Goal: Transaction & Acquisition: Book appointment/travel/reservation

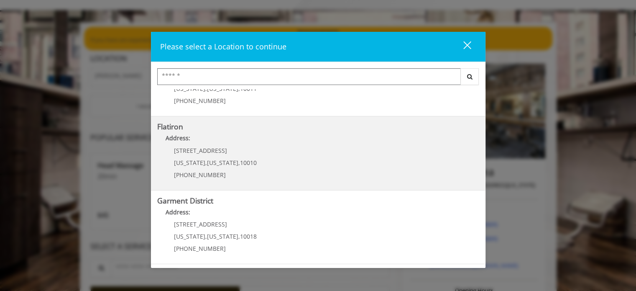
scroll to position [153, 0]
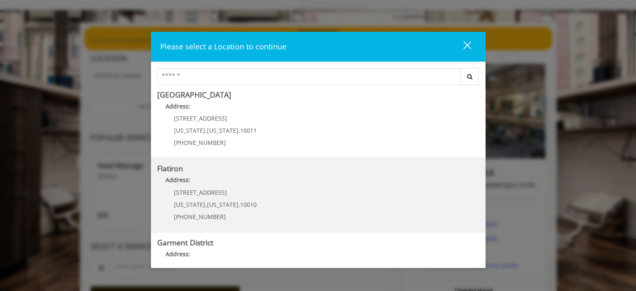
click at [220, 183] on "Address:" at bounding box center [318, 181] width 322 height 13
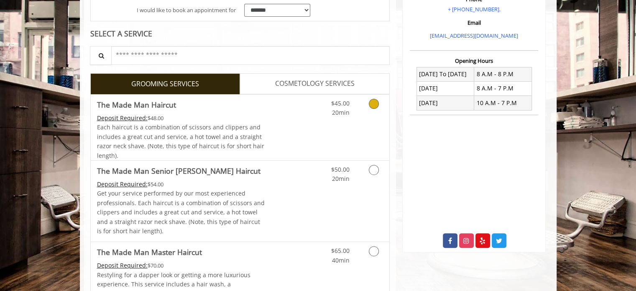
click at [279, 123] on link "Discounted Price" at bounding box center [290, 128] width 50 height 66
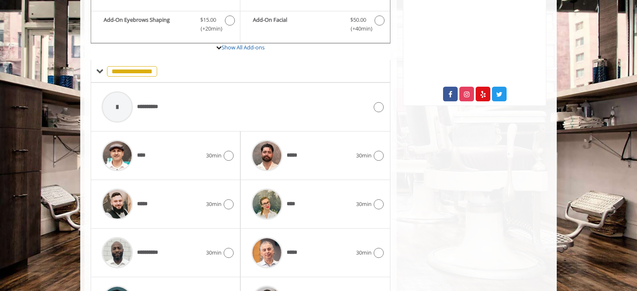
scroll to position [320, 0]
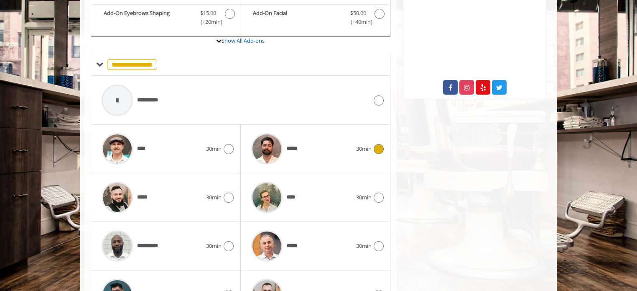
click at [271, 142] on img at bounding box center [266, 148] width 31 height 31
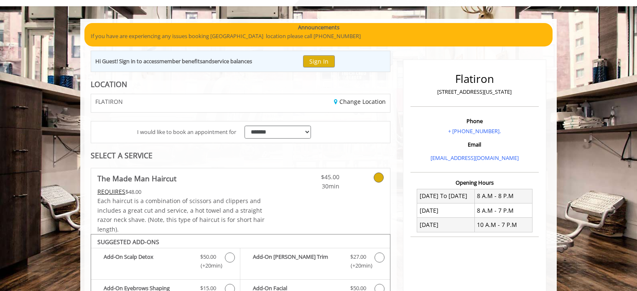
scroll to position [0, 0]
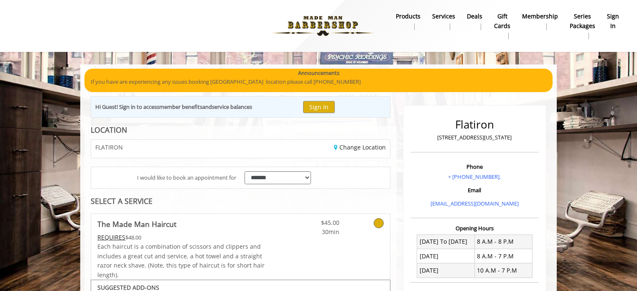
click at [299, 154] on div "Change Location" at bounding box center [318, 149] width 156 height 18
click at [353, 149] on link "Change Location" at bounding box center [360, 147] width 52 height 8
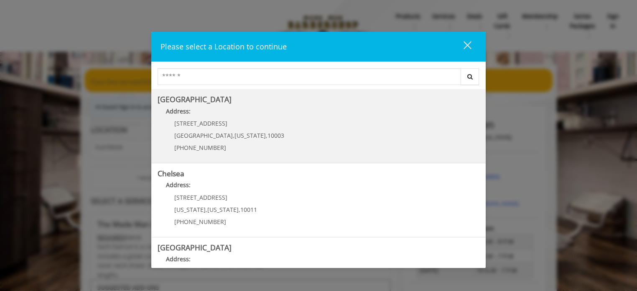
click at [235, 133] on span "[US_STATE]" at bounding box center [250, 135] width 31 height 8
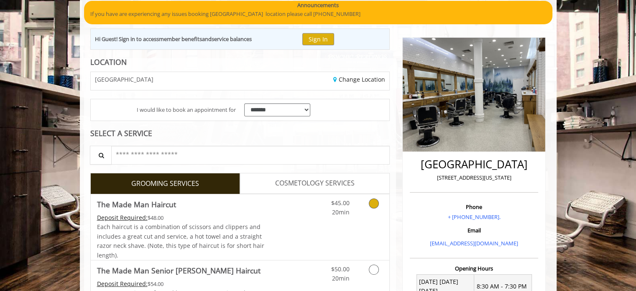
scroll to position [84, 0]
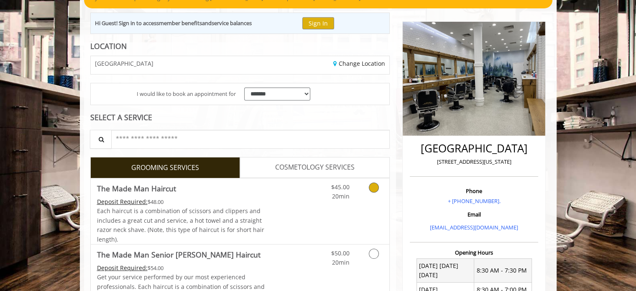
click at [377, 192] on link "Grooming services" at bounding box center [372, 189] width 21 height 23
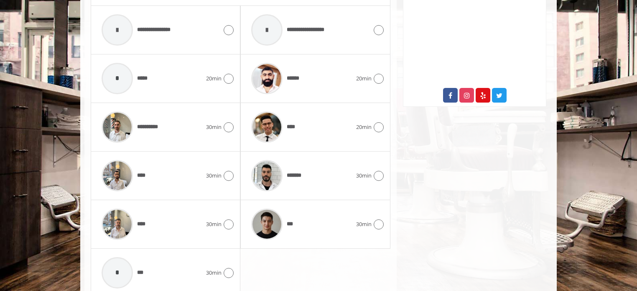
scroll to position [446, 0]
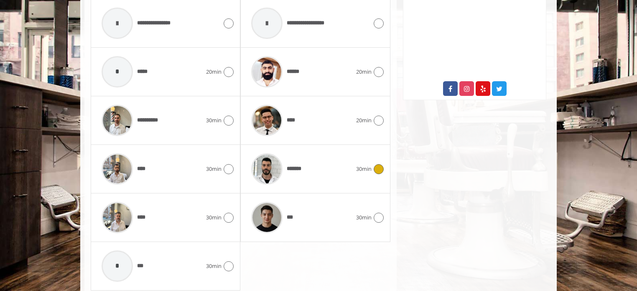
click at [322, 163] on div "*******" at bounding box center [301, 169] width 109 height 40
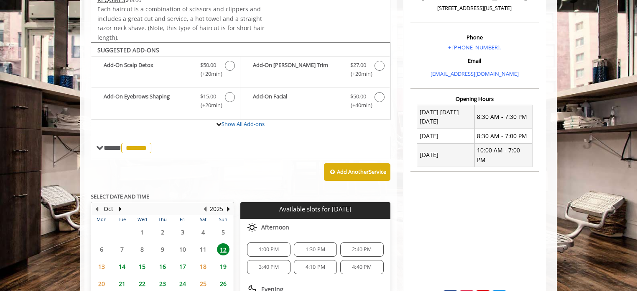
scroll to position [279, 0]
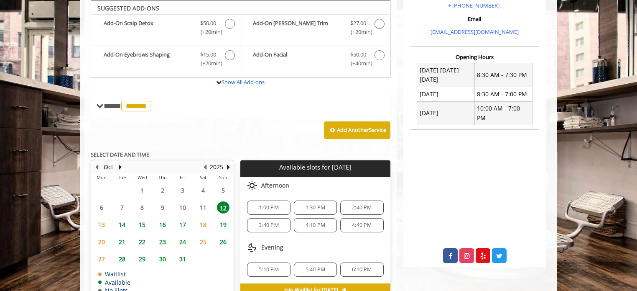
click at [359, 204] on span "2:40 PM" at bounding box center [362, 207] width 20 height 7
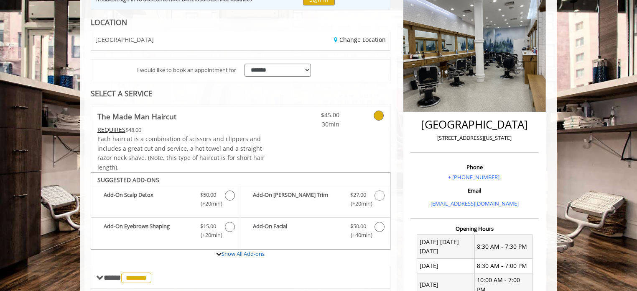
scroll to position [98, 0]
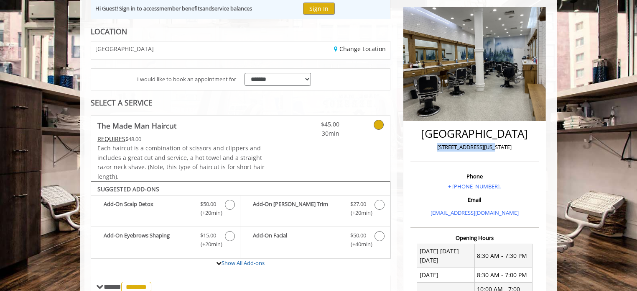
drag, startPoint x: 444, startPoint y: 148, endPoint x: 501, endPoint y: 149, distance: 56.9
click at [507, 149] on p "60 East 8th New York" at bounding box center [475, 147] width 124 height 9
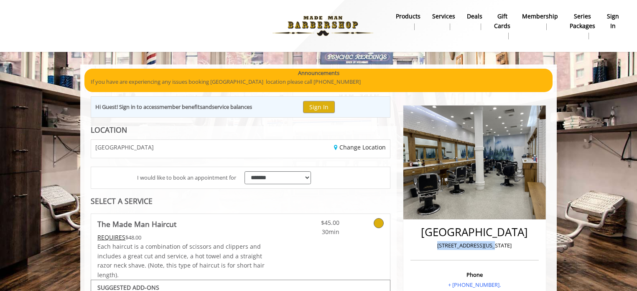
scroll to position [84, 0]
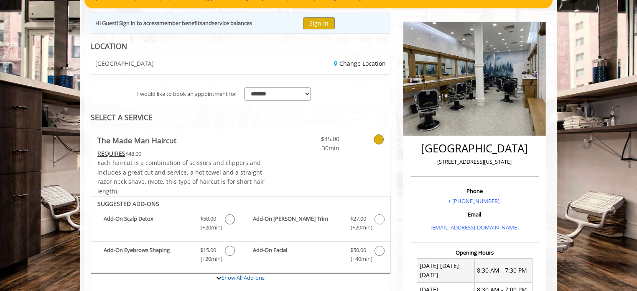
click at [302, 65] on div "Change Location" at bounding box center [318, 65] width 156 height 18
click at [357, 64] on link "Change Location" at bounding box center [360, 63] width 52 height 8
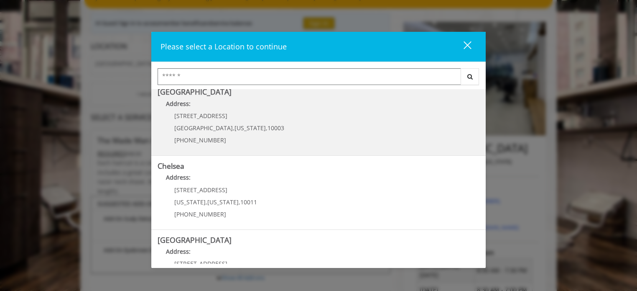
scroll to position [0, 0]
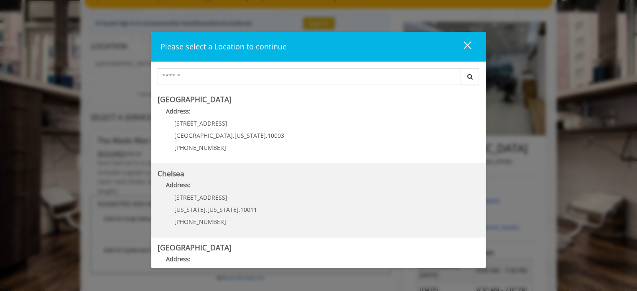
click at [243, 194] on p "[STREET_ADDRESS]" at bounding box center [215, 197] width 83 height 6
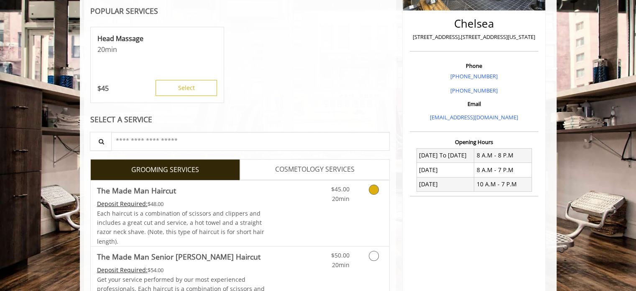
click at [351, 198] on div "$45.00 20min" at bounding box center [331, 191] width 47 height 23
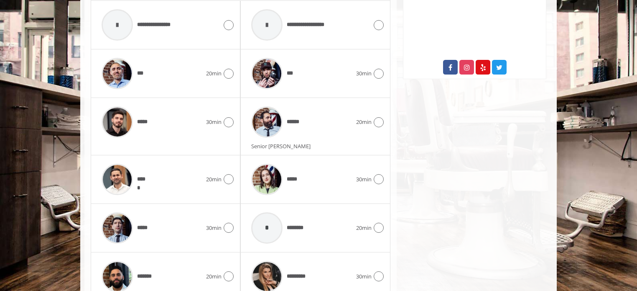
scroll to position [446, 0]
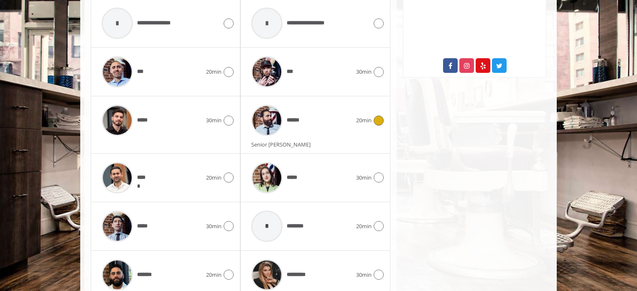
click at [323, 132] on div "******" at bounding box center [301, 120] width 109 height 40
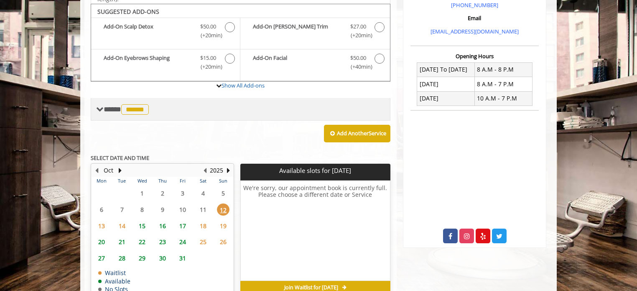
scroll to position [279, 0]
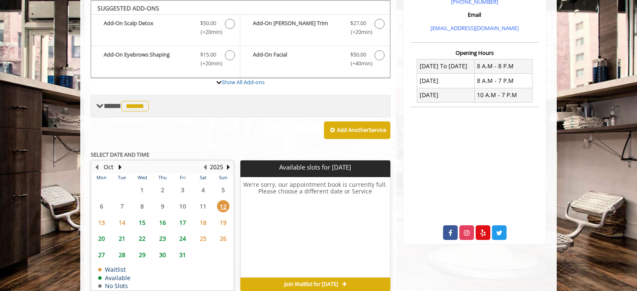
click at [144, 106] on span "******" at bounding box center [135, 106] width 28 height 10
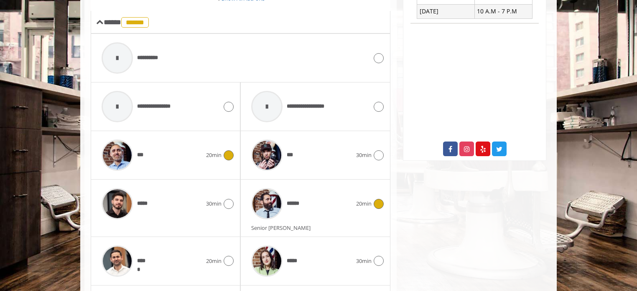
click at [157, 161] on div "***" at bounding box center [151, 155] width 109 height 40
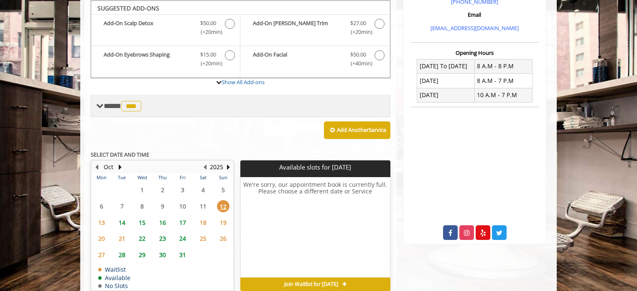
click at [139, 96] on div "**** *** ********" at bounding box center [241, 106] width 300 height 23
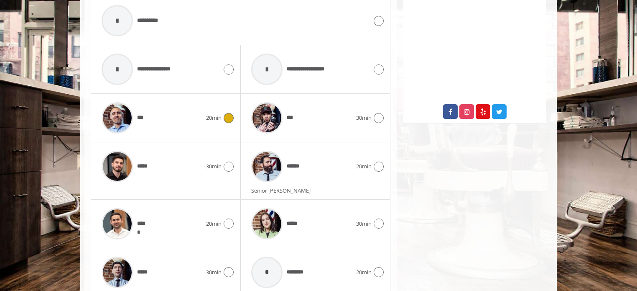
scroll to position [404, 0]
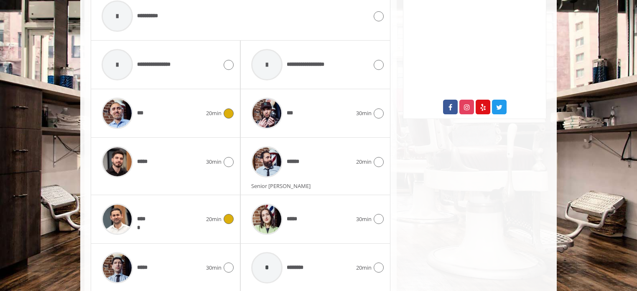
click at [185, 220] on div "*****" at bounding box center [151, 219] width 109 height 40
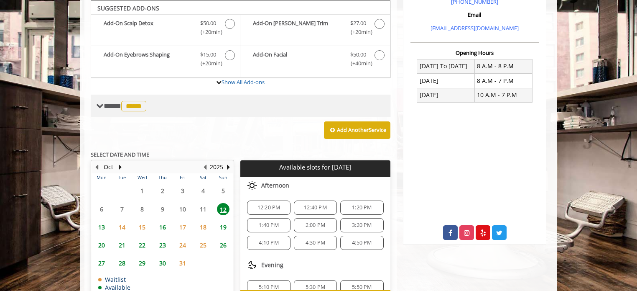
scroll to position [237, 0]
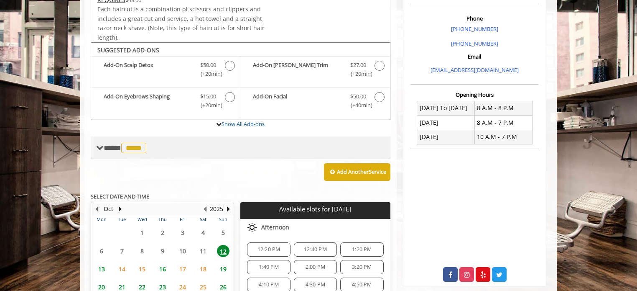
click at [138, 146] on span "*****" at bounding box center [133, 148] width 25 height 10
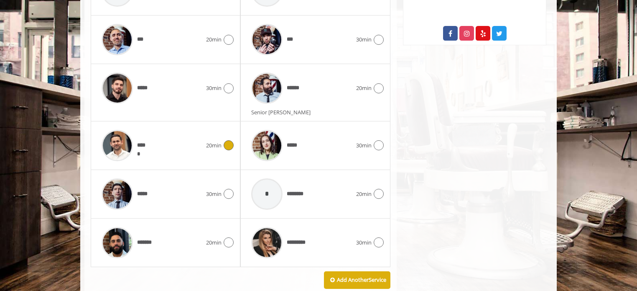
scroll to position [488, 0]
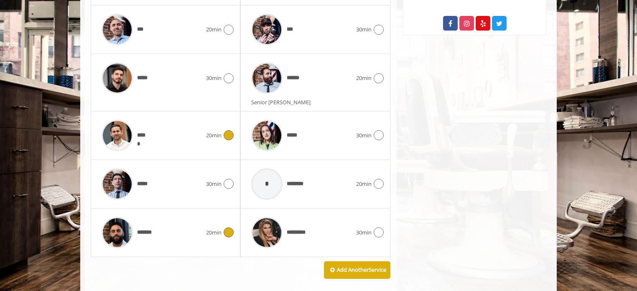
click at [186, 233] on div "*******" at bounding box center [151, 232] width 109 height 40
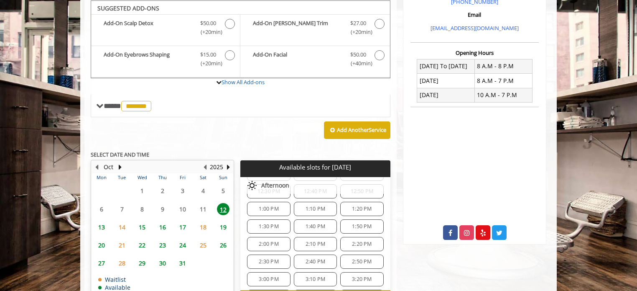
scroll to position [84, 0]
click at [314, 253] on span "2:40 PM" at bounding box center [316, 256] width 20 height 7
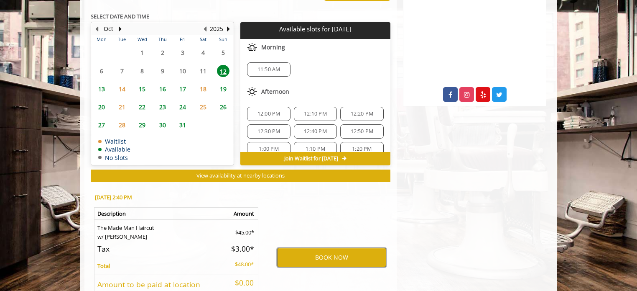
scroll to position [398, 0]
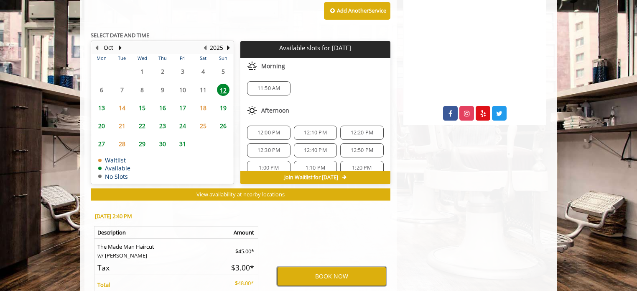
click at [353, 273] on button "BOOK NOW" at bounding box center [331, 275] width 109 height 19
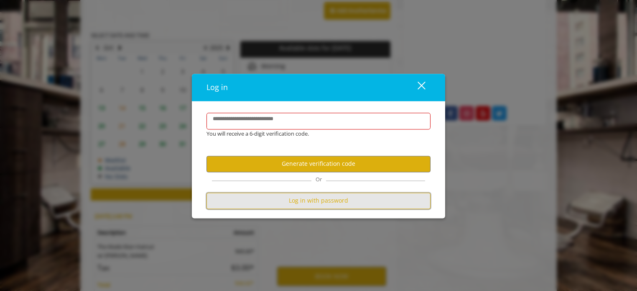
click at [317, 201] on button "Log in with password" at bounding box center [319, 200] width 224 height 16
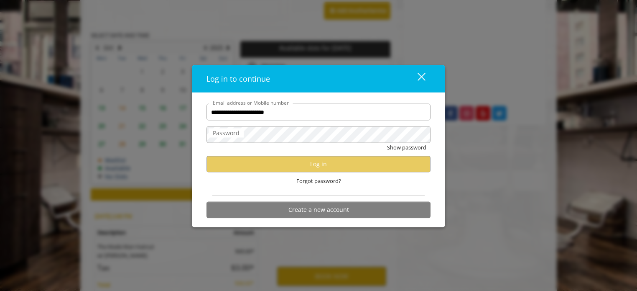
type input "**********"
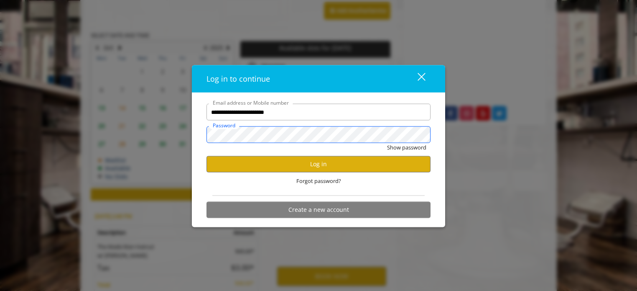
click at [387, 143] on button "Show password" at bounding box center [406, 147] width 39 height 9
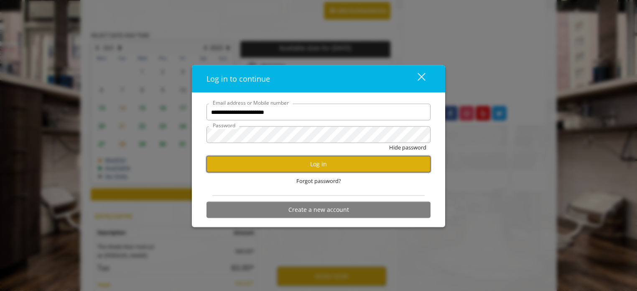
click at [374, 160] on button "Log in" at bounding box center [319, 164] width 224 height 16
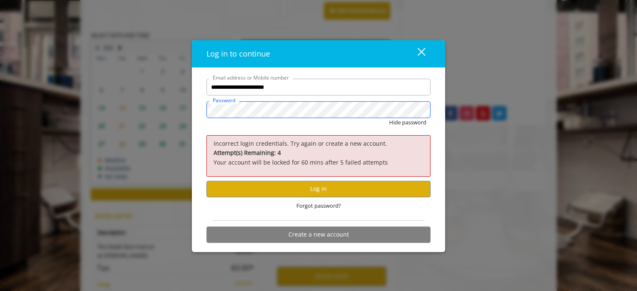
click at [104, 108] on div "**********" at bounding box center [318, 145] width 637 height 291
click at [329, 191] on button "Log in" at bounding box center [319, 189] width 224 height 16
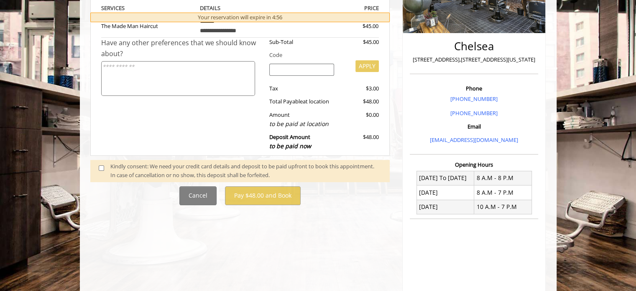
scroll to position [251, 0]
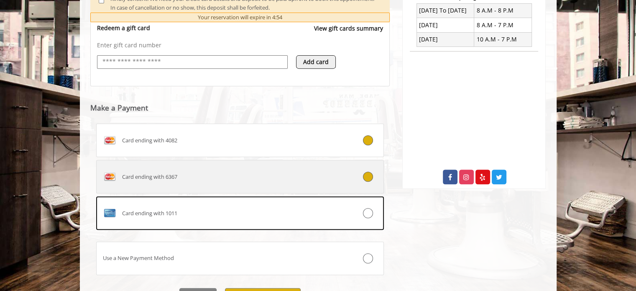
click at [373, 171] on div at bounding box center [360, 176] width 48 height 10
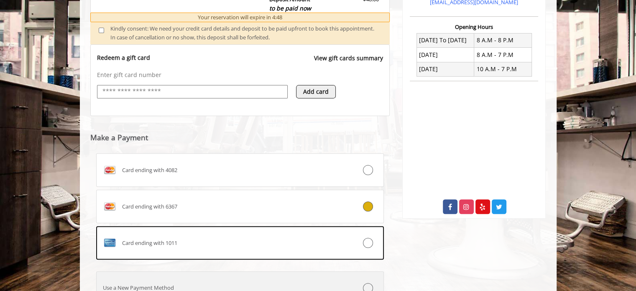
scroll to position [376, 0]
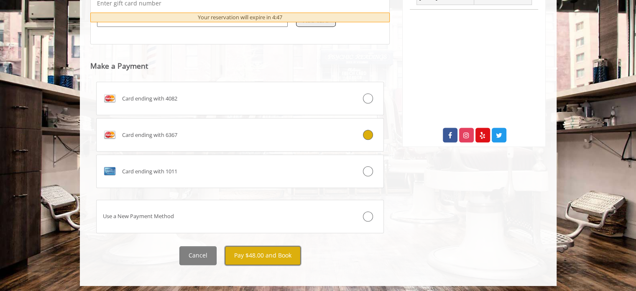
click at [269, 257] on button "Pay $48.00 and Book" at bounding box center [263, 255] width 76 height 19
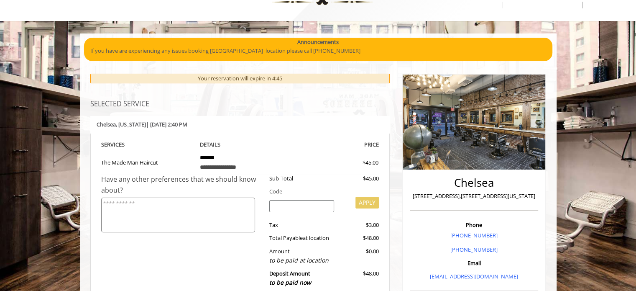
scroll to position [0, 0]
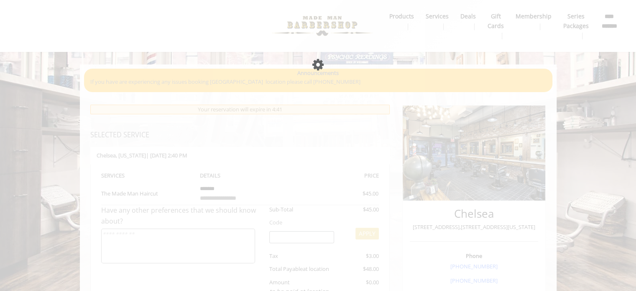
click at [51, 143] on div "Please wait page is Loading" at bounding box center [318, 145] width 636 height 291
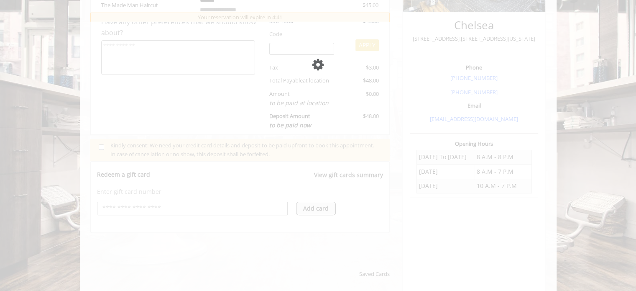
scroll to position [251, 0]
